Goal: Download file/media

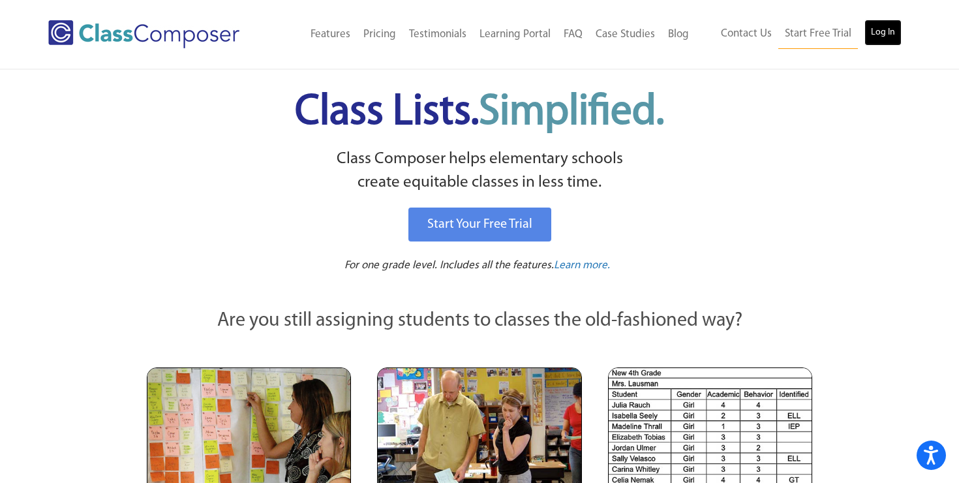
click at [885, 34] on link "Log In" at bounding box center [882, 33] width 37 height 26
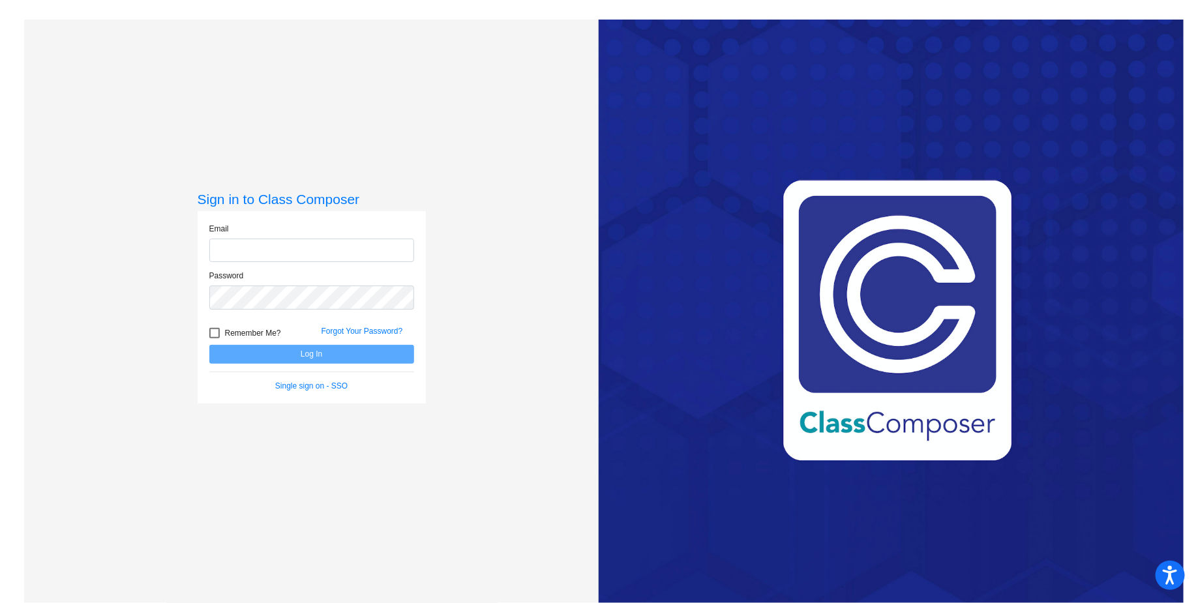
type input "kgalvin@sd25.org"
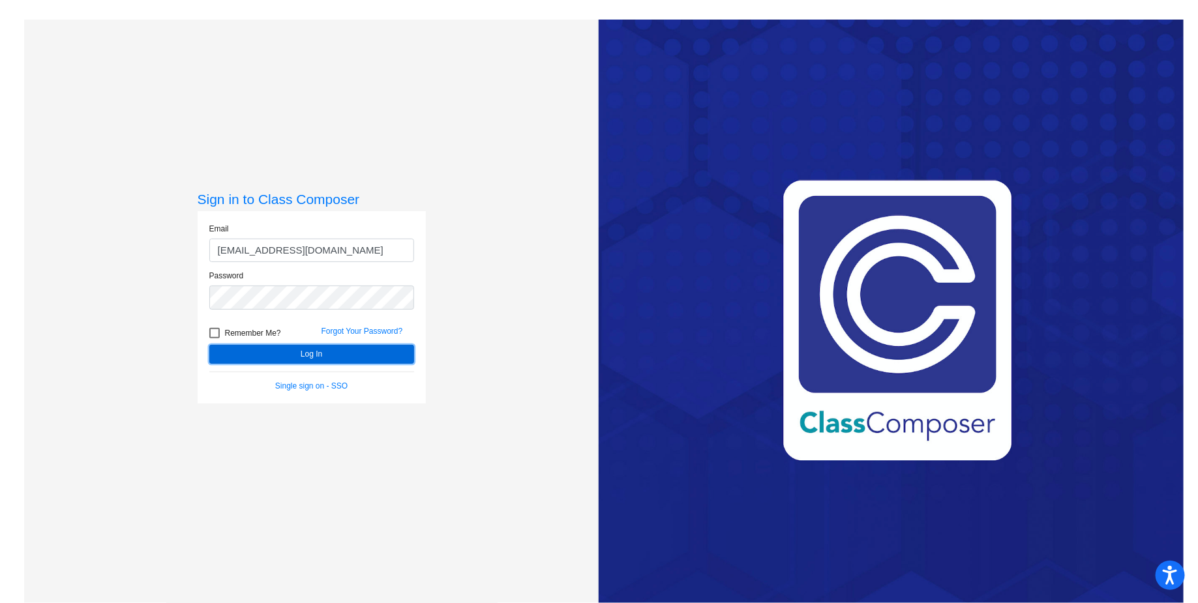
click at [301, 353] on button "Log In" at bounding box center [311, 354] width 205 height 19
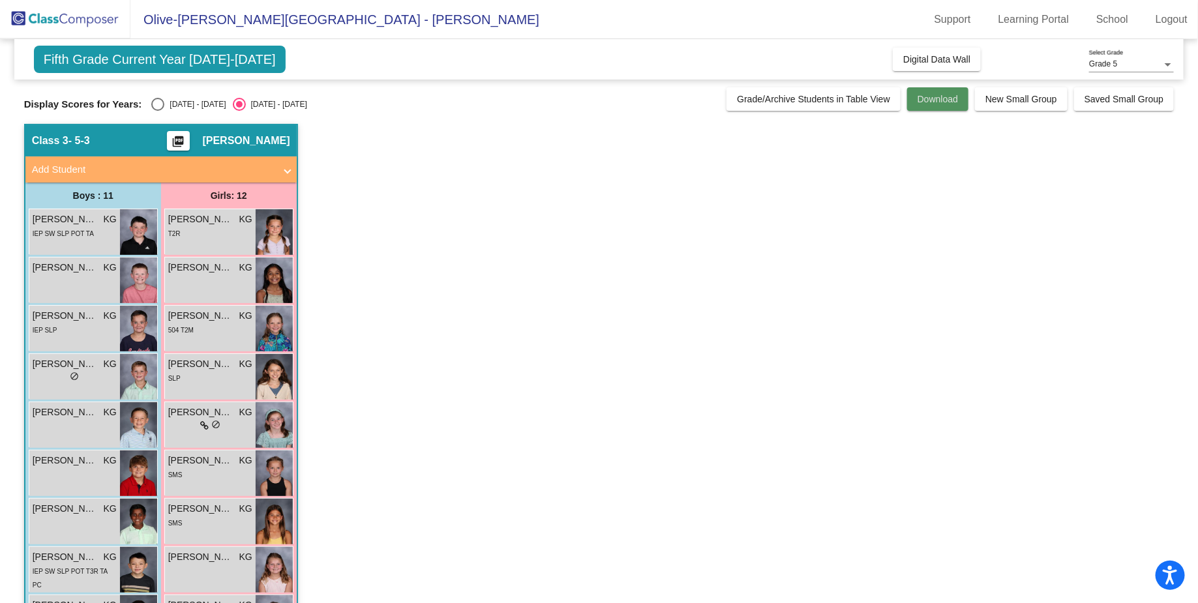
click at [927, 102] on span "Download" at bounding box center [938, 99] width 40 height 10
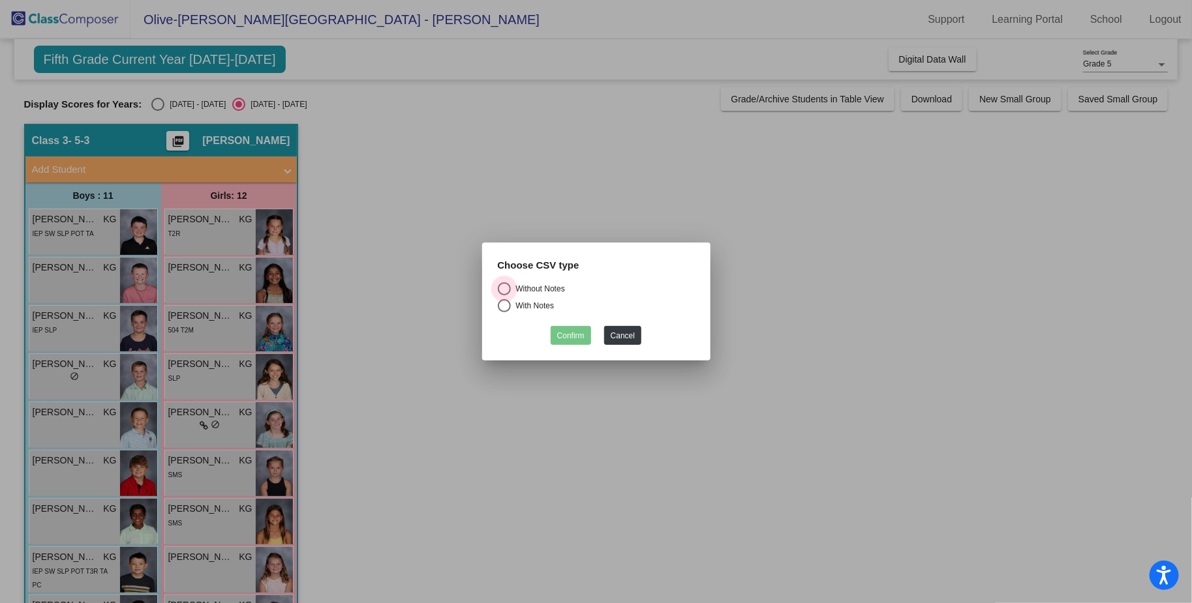
click at [506, 286] on div "Select an option" at bounding box center [504, 288] width 13 height 13
click at [504, 295] on input "Without Notes" at bounding box center [503, 295] width 1 height 1
radio input "true"
click at [565, 329] on button "Confirm" at bounding box center [570, 335] width 40 height 19
